Goal: Navigation & Orientation: Find specific page/section

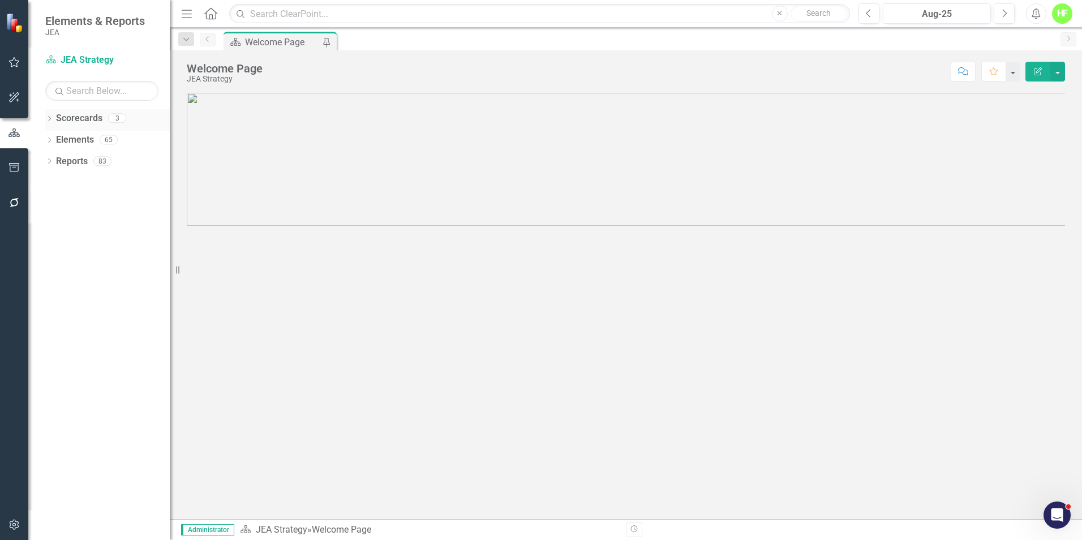
click at [54, 115] on div "Dropdown Scorecards 3" at bounding box center [107, 120] width 124 height 22
click at [50, 115] on div "Dropdown" at bounding box center [49, 120] width 8 height 10
click at [79, 138] on link "JEA Strategy" at bounding box center [116, 140] width 108 height 13
click at [80, 139] on link "JEA Strategy" at bounding box center [116, 140] width 108 height 13
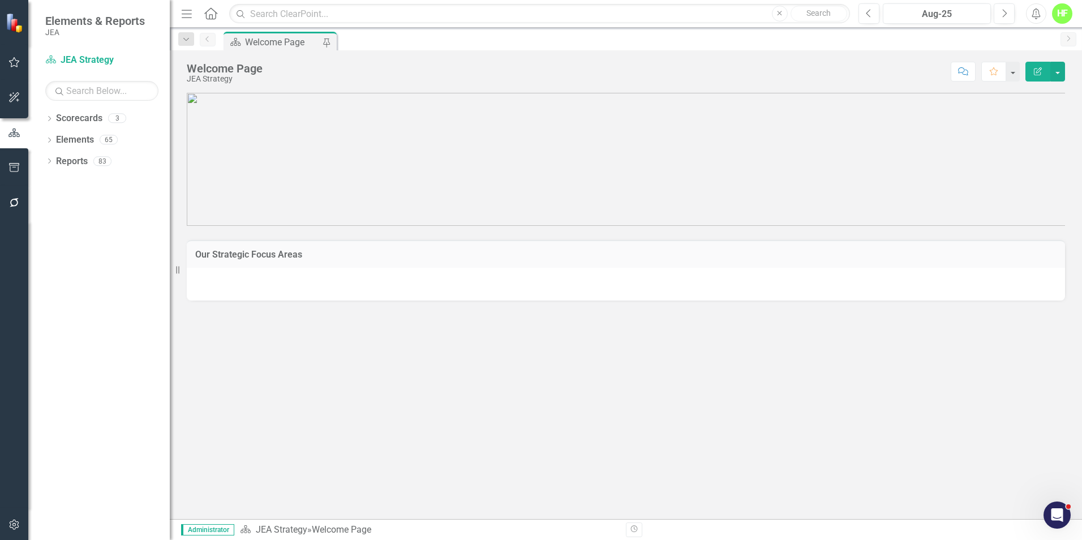
scroll to position [55, 0]
